Goal: Information Seeking & Learning: Learn about a topic

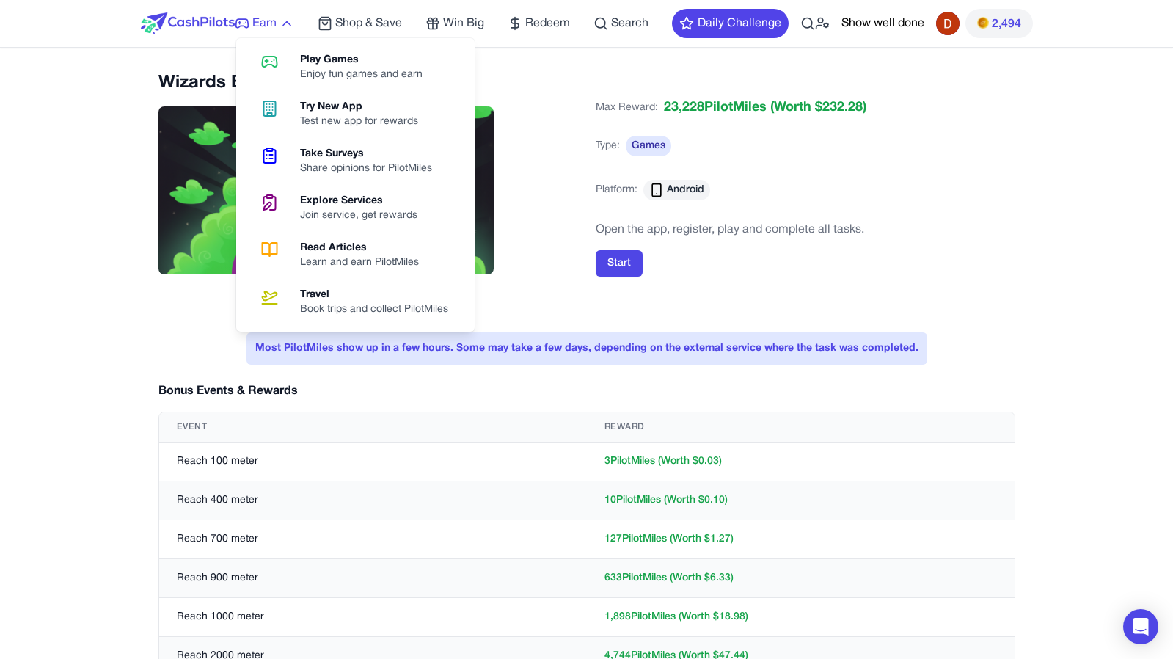
click at [263, 23] on span "Earn" at bounding box center [264, 24] width 24 height 18
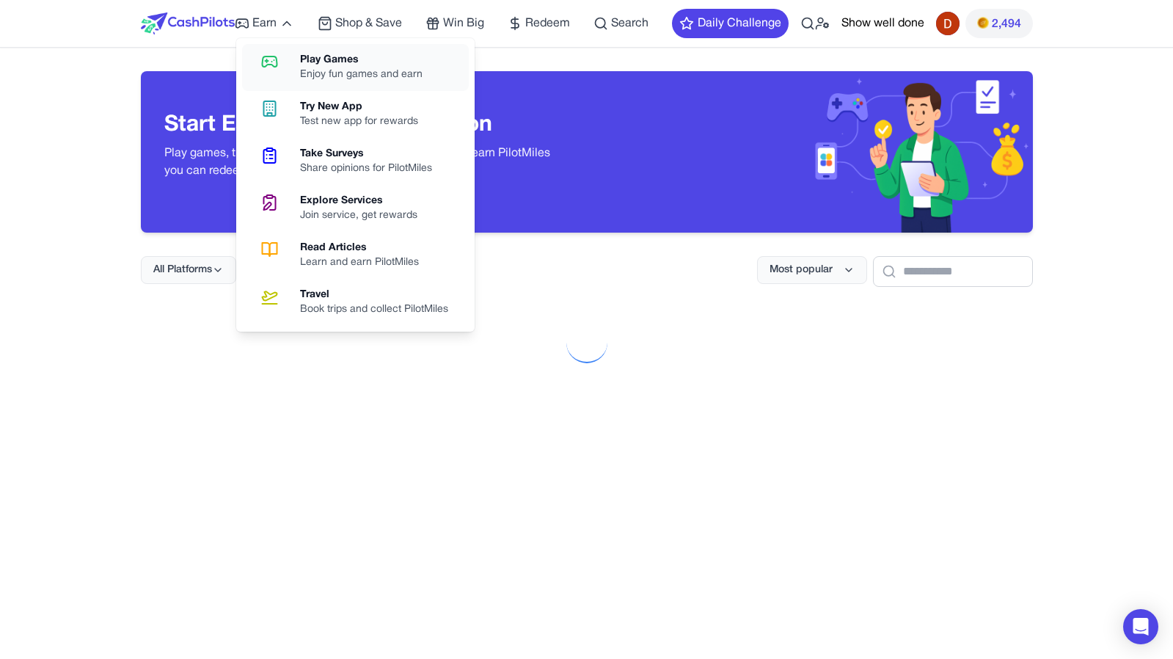
click at [287, 62] on icon at bounding box center [269, 62] width 37 height 18
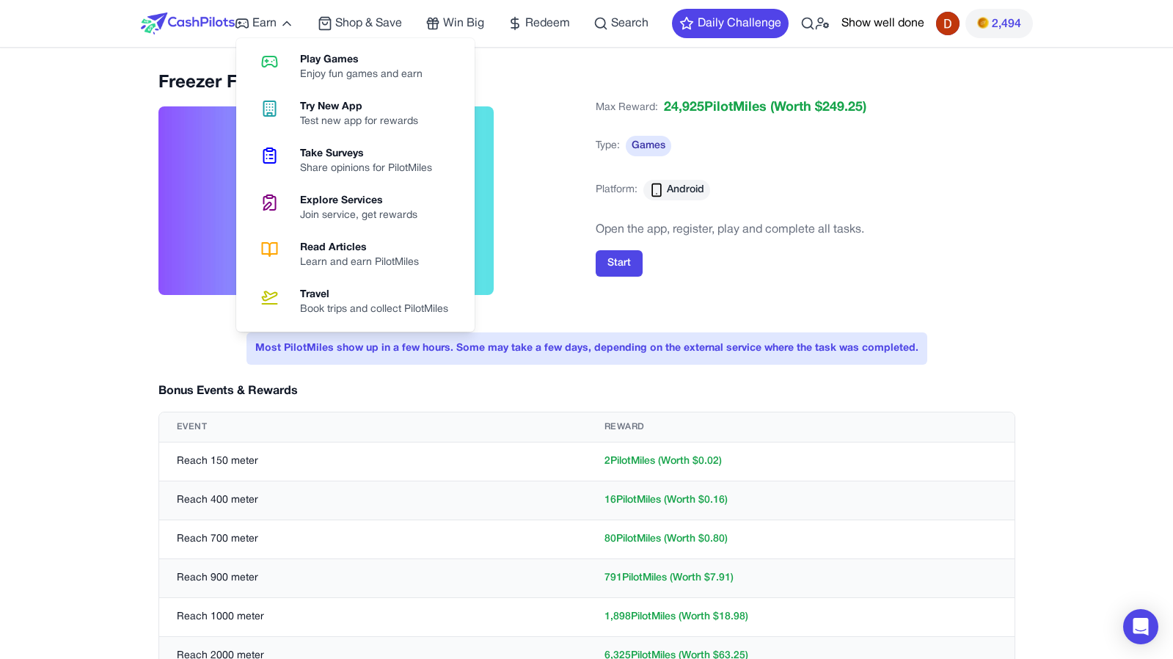
click at [208, 22] on img at bounding box center [188, 23] width 94 height 22
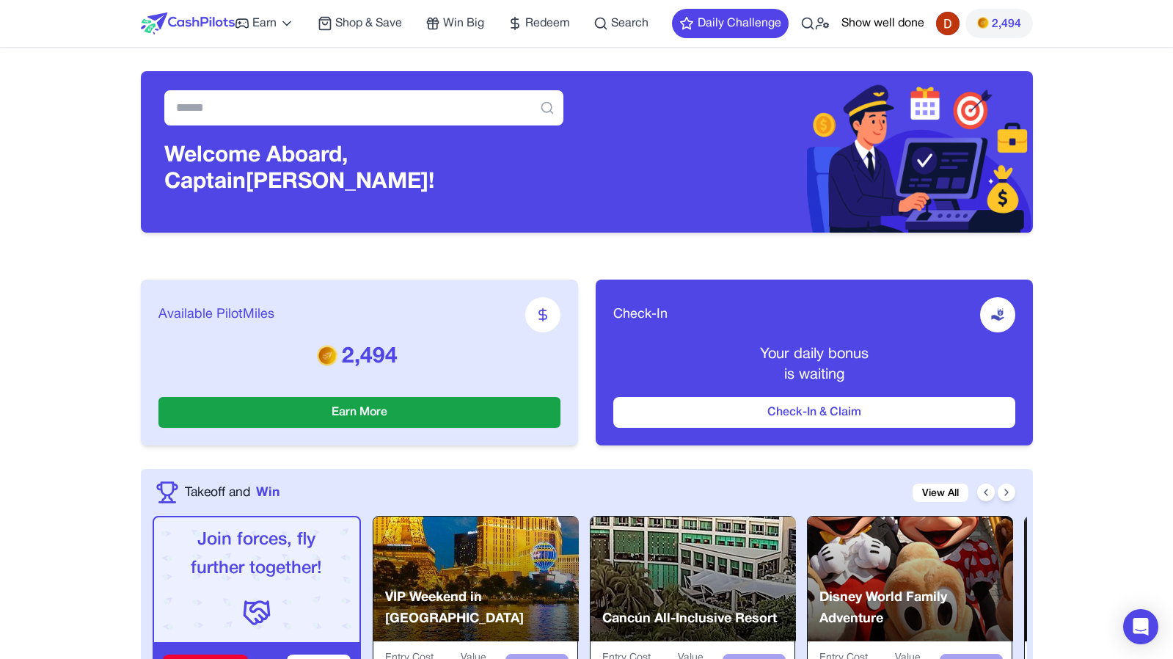
click at [91, 22] on nav "Earn Play Games Enjoy fun games and earn Try New App Test new app for rewards T…" at bounding box center [586, 24] width 1173 height 48
